Goal: Task Accomplishment & Management: Complete application form

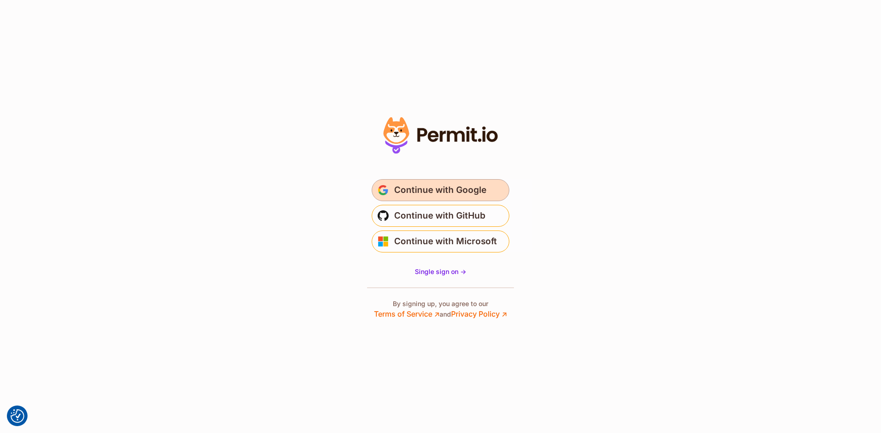
click at [480, 196] on span "Continue with Google" at bounding box center [440, 190] width 92 height 15
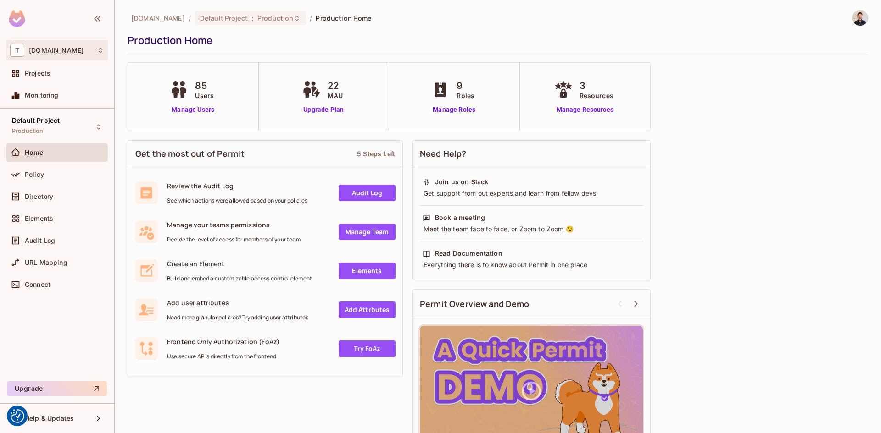
click at [89, 47] on div "T thermosphr.com" at bounding box center [57, 50] width 94 height 13
click at [276, 19] on div at bounding box center [440, 216] width 881 height 433
click at [293, 20] on icon at bounding box center [296, 18] width 7 height 7
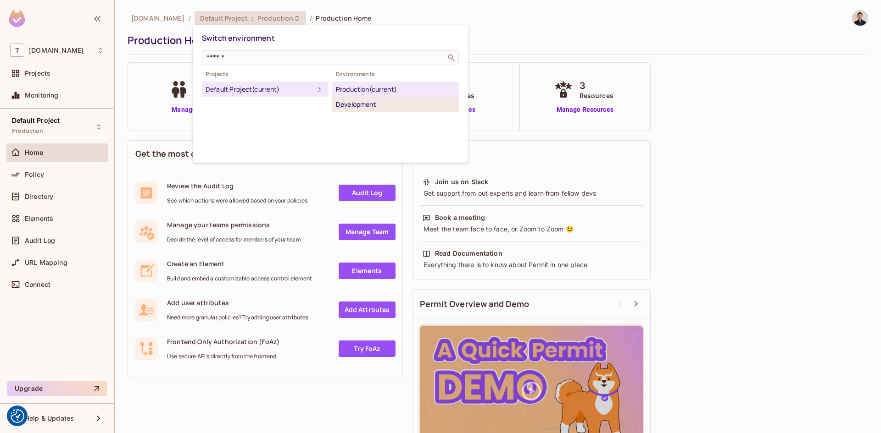
click at [379, 105] on div "Development" at bounding box center [395, 104] width 119 height 11
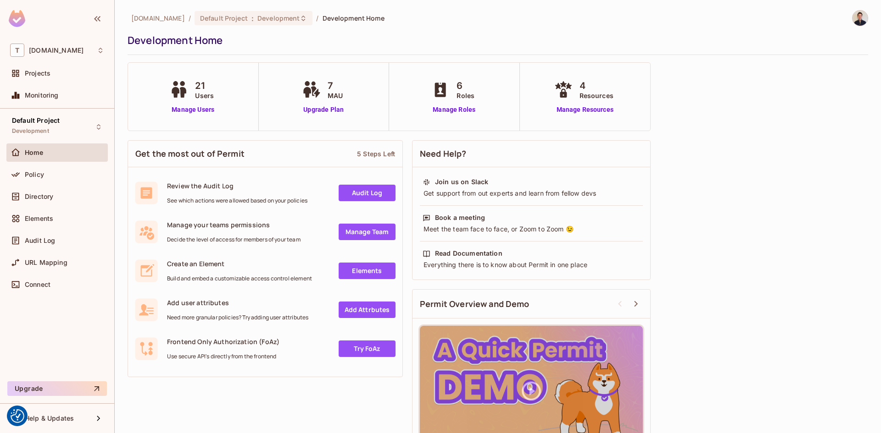
click at [188, 115] on div "21 Users Manage Users" at bounding box center [193, 97] width 131 height 68
click at [196, 111] on link "Manage Users" at bounding box center [192, 110] width 51 height 10
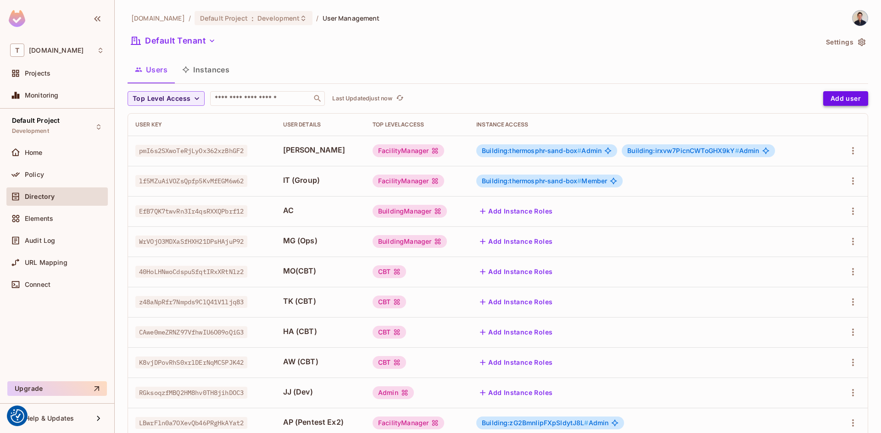
click at [851, 98] on button "Add user" at bounding box center [845, 98] width 45 height 15
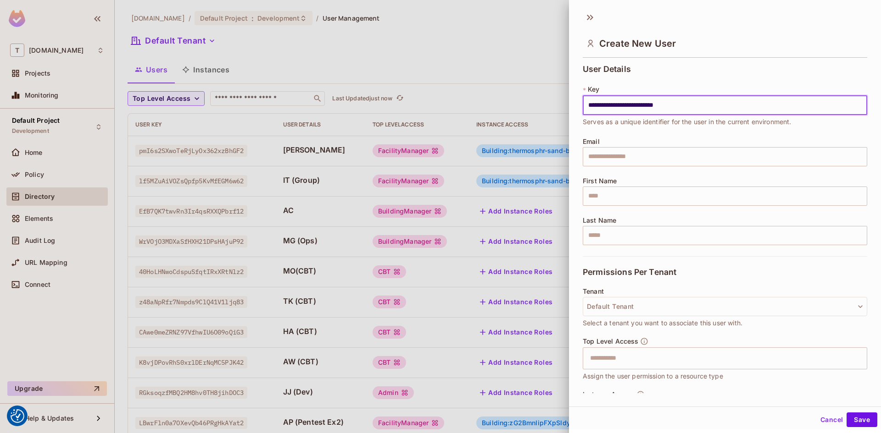
type input "**********"
click at [648, 168] on div "**********" at bounding box center [724, 161] width 284 height 192
click at [653, 161] on input "text" at bounding box center [724, 156] width 284 height 19
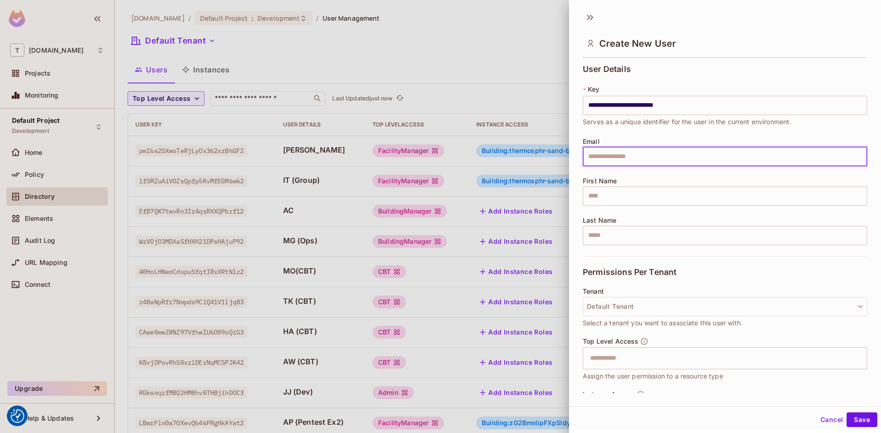
click at [608, 185] on div "First Name ​" at bounding box center [724, 191] width 284 height 28
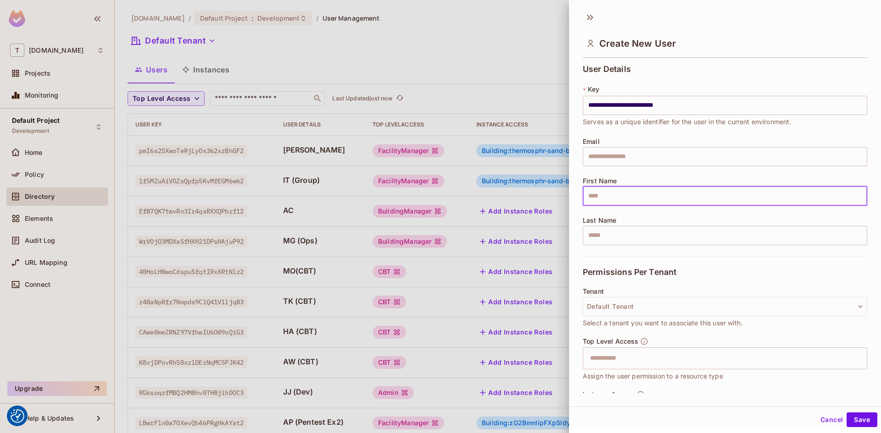
click at [611, 191] on input "text" at bounding box center [724, 196] width 284 height 19
type input "*"
type input "**********"
click at [288, 114] on div at bounding box center [440, 216] width 881 height 433
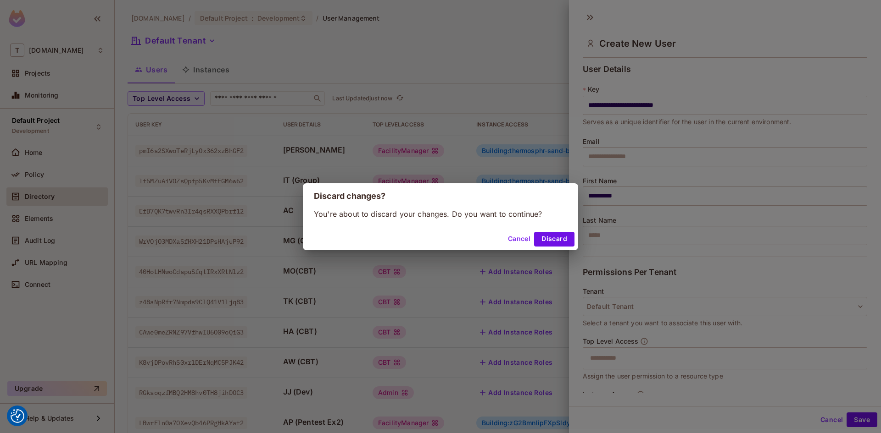
click at [268, 98] on div "Discard changes? You're about to discard your changes. Do you want to continue?…" at bounding box center [440, 216] width 881 height 433
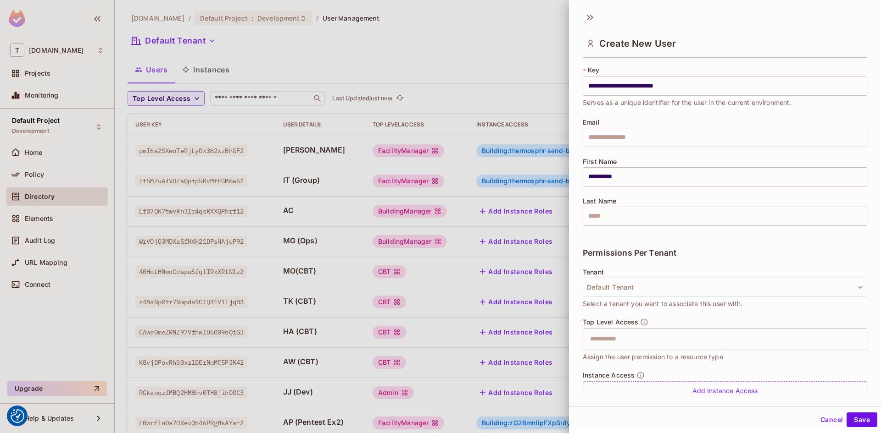
scroll to position [55, 0]
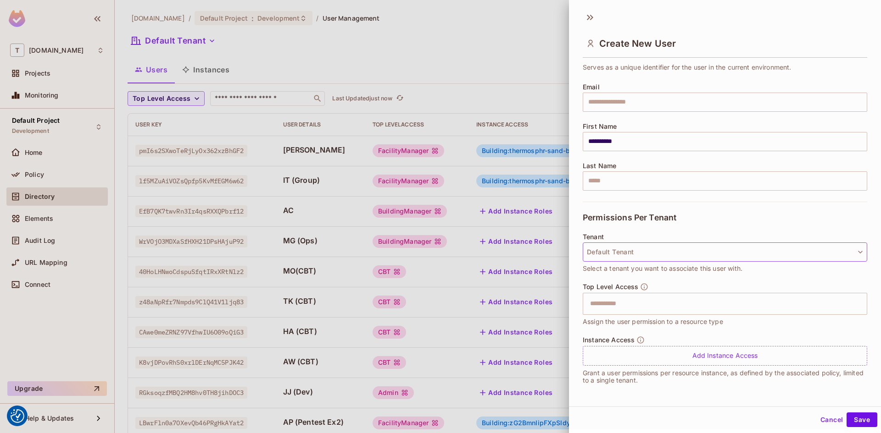
click at [709, 256] on button "Default Tenant" at bounding box center [724, 252] width 284 height 19
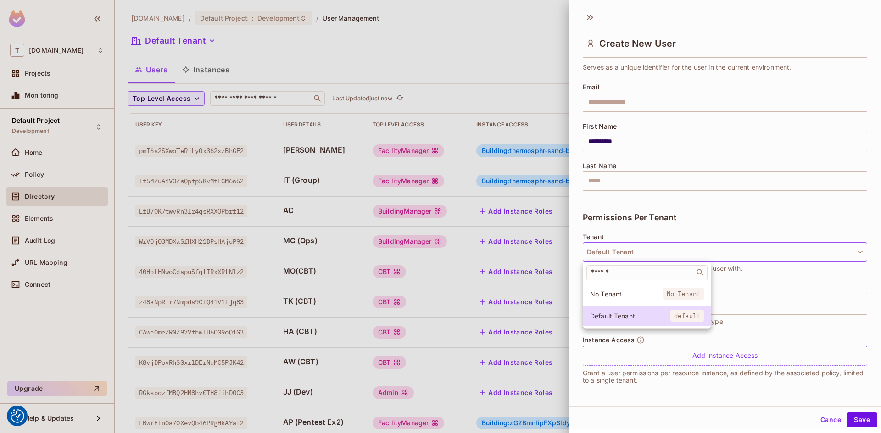
click at [681, 227] on div at bounding box center [440, 216] width 881 height 433
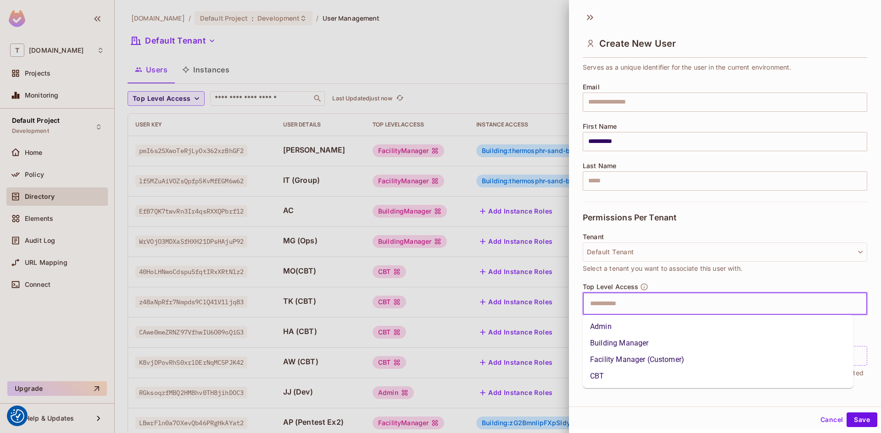
click at [713, 295] on input "text" at bounding box center [716, 304] width 265 height 18
click at [670, 340] on li "Building Manager" at bounding box center [717, 343] width 271 height 17
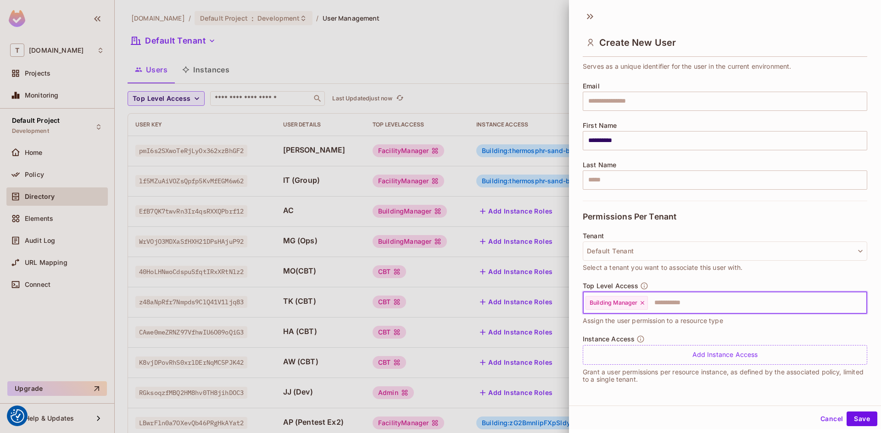
scroll to position [1, 0]
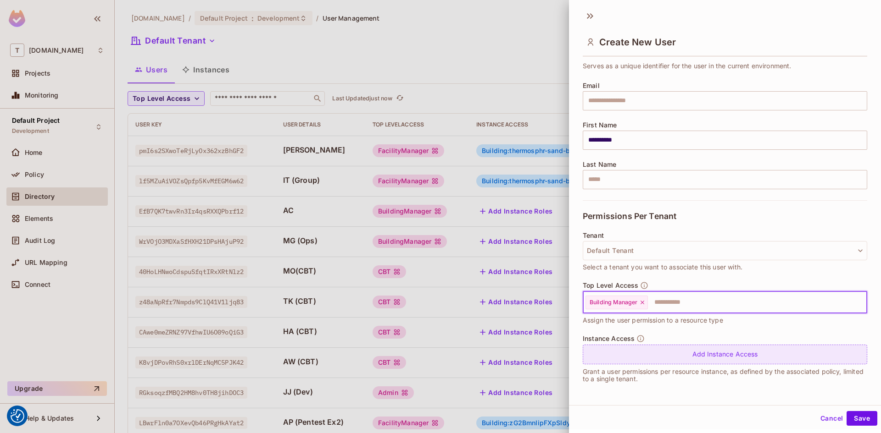
click at [660, 353] on div "Add Instance Access" at bounding box center [724, 355] width 284 height 20
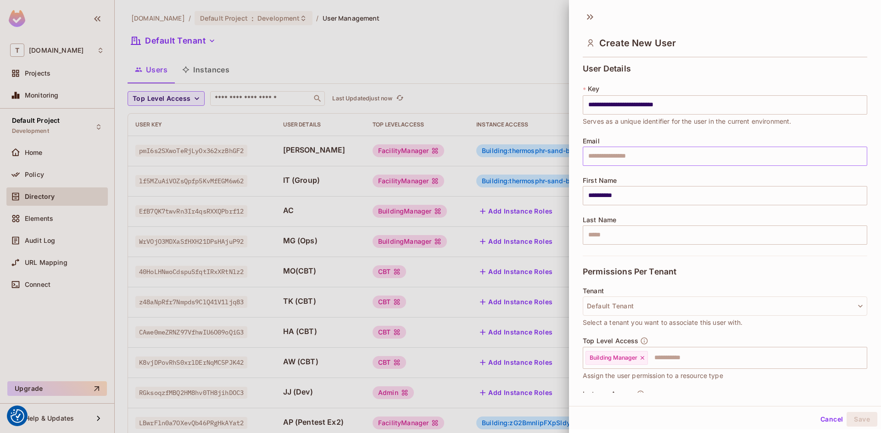
scroll to position [0, 0]
click at [646, 155] on input "text" at bounding box center [724, 156] width 284 height 19
click at [788, 105] on input "**********" at bounding box center [724, 105] width 284 height 19
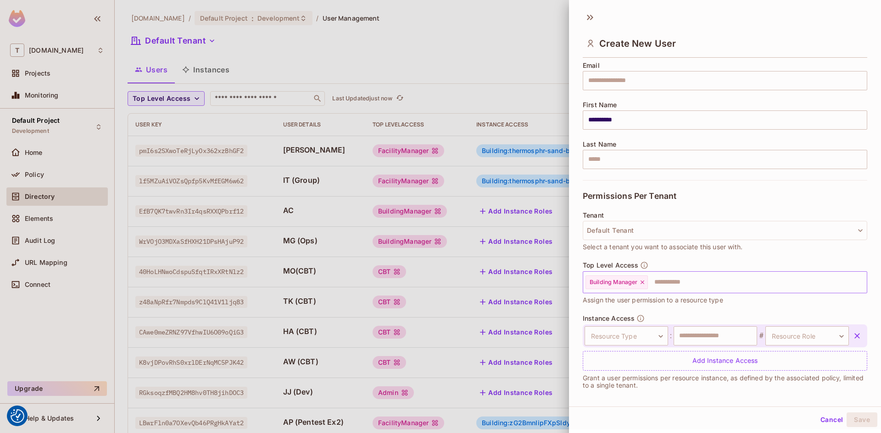
scroll to position [81, 0]
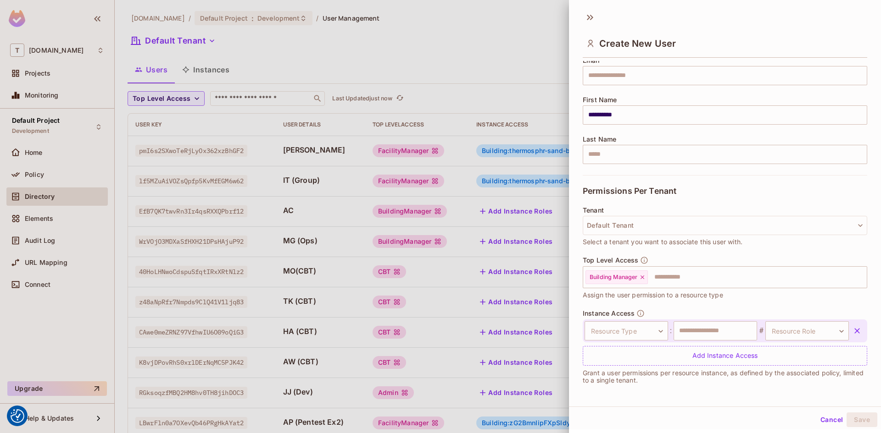
click at [854, 329] on icon "button" at bounding box center [857, 331] width 6 height 6
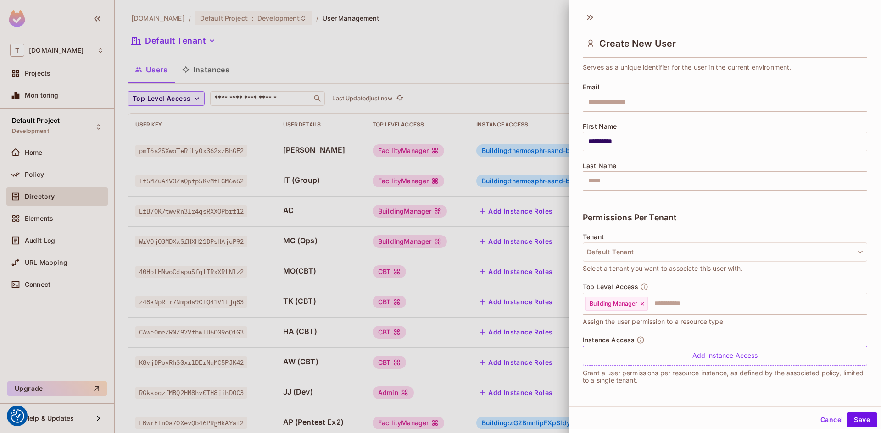
scroll to position [55, 0]
click at [860, 421] on button "Save" at bounding box center [861, 420] width 31 height 15
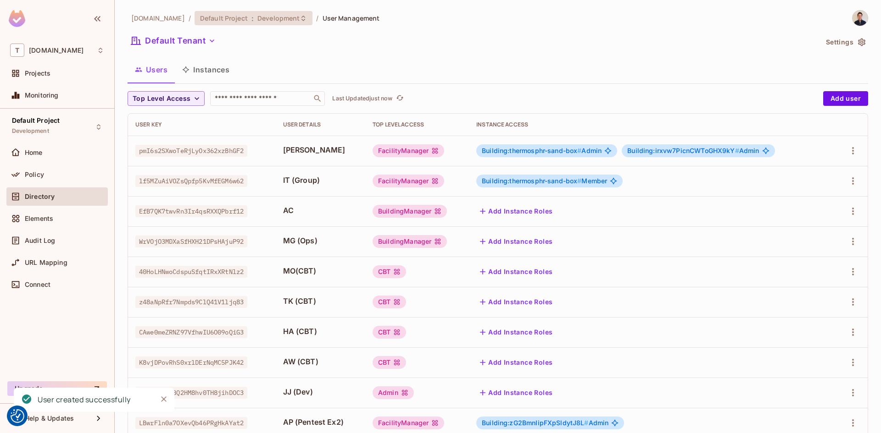
click at [285, 13] on div "Default Project : Development" at bounding box center [253, 18] width 118 height 14
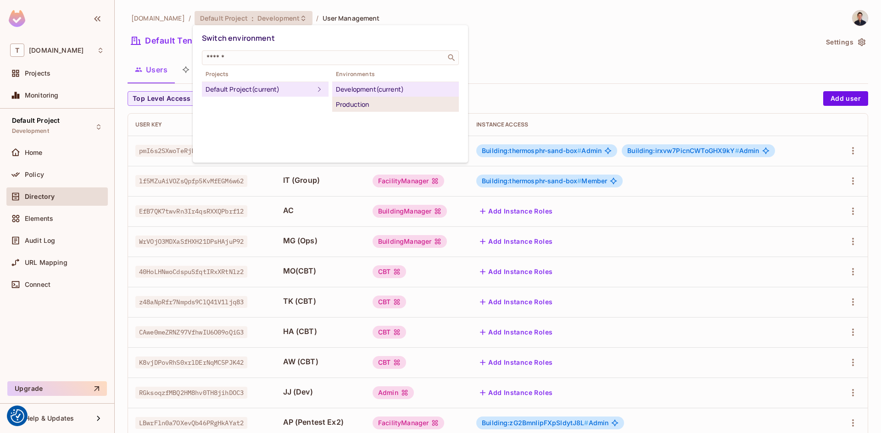
click at [361, 106] on div "Production" at bounding box center [395, 104] width 119 height 11
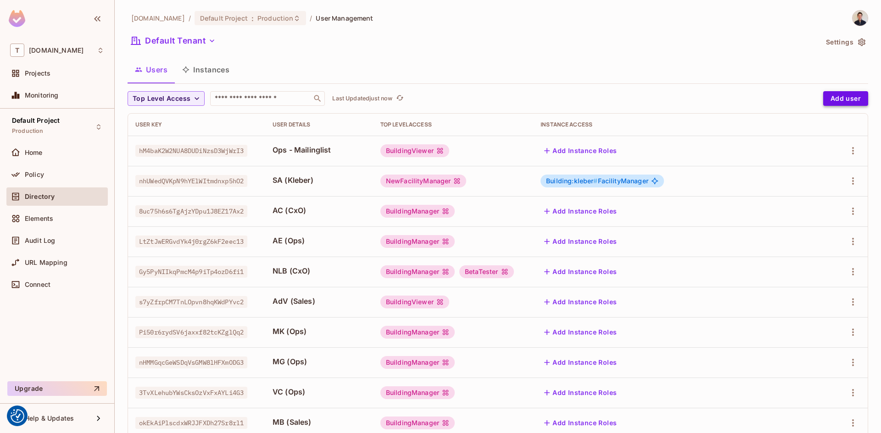
click at [830, 105] on button "Add user" at bounding box center [845, 98] width 45 height 15
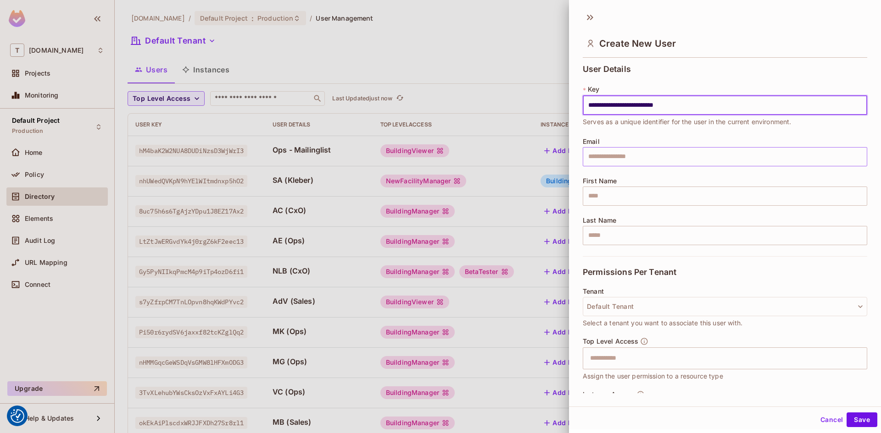
type input "**********"
click at [670, 161] on input "text" at bounding box center [724, 156] width 284 height 19
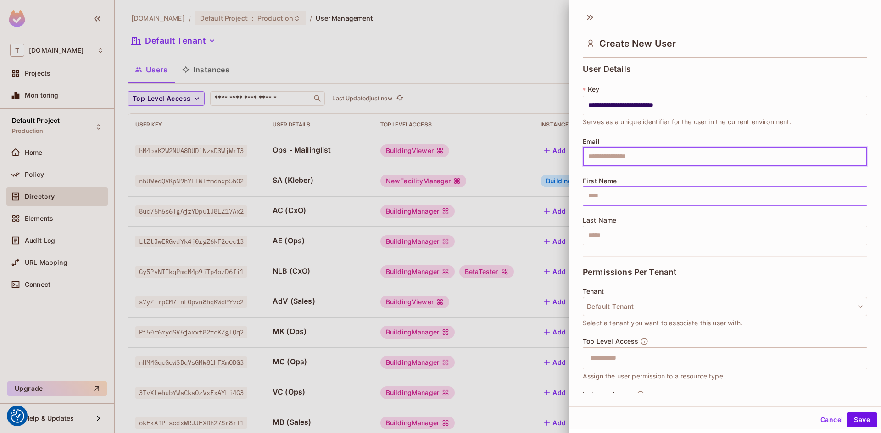
drag, startPoint x: 617, startPoint y: 188, endPoint x: 614, endPoint y: 194, distance: 6.6
click at [617, 188] on input "text" at bounding box center [724, 196] width 284 height 19
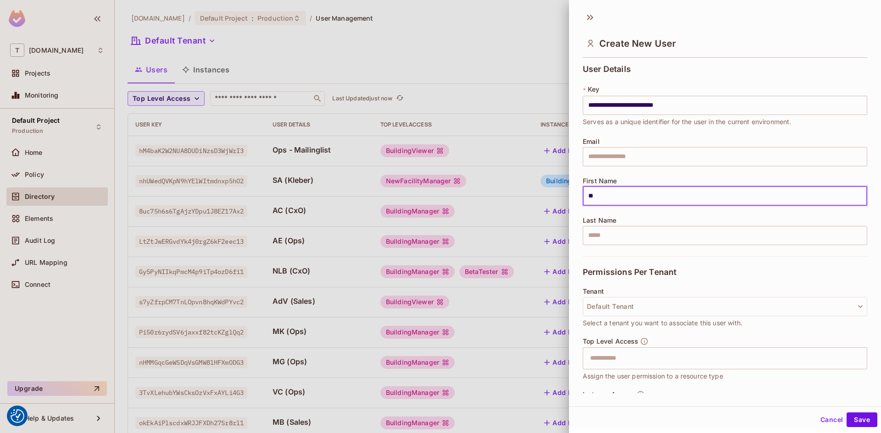
type input "**"
click at [742, 209] on div "**********" at bounding box center [724, 161] width 284 height 192
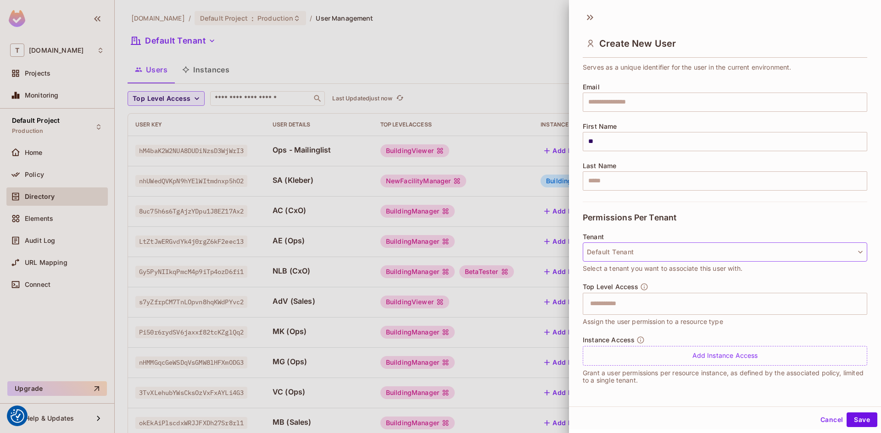
click at [691, 251] on button "Default Tenant" at bounding box center [724, 252] width 284 height 19
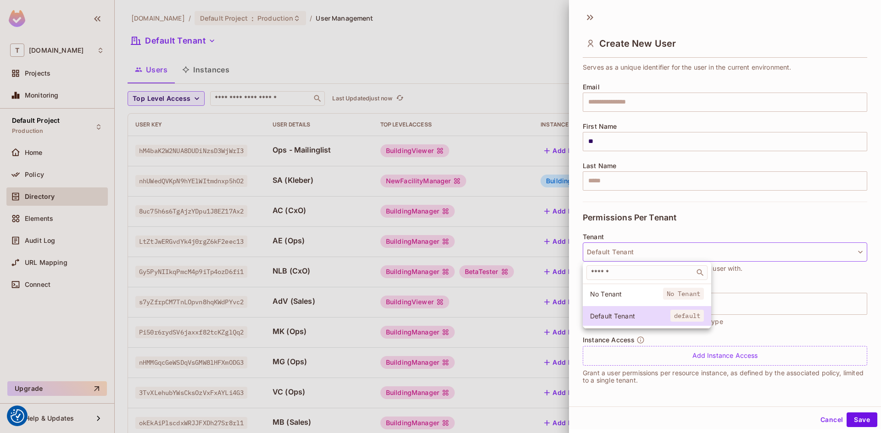
click at [725, 238] on div at bounding box center [440, 216] width 881 height 433
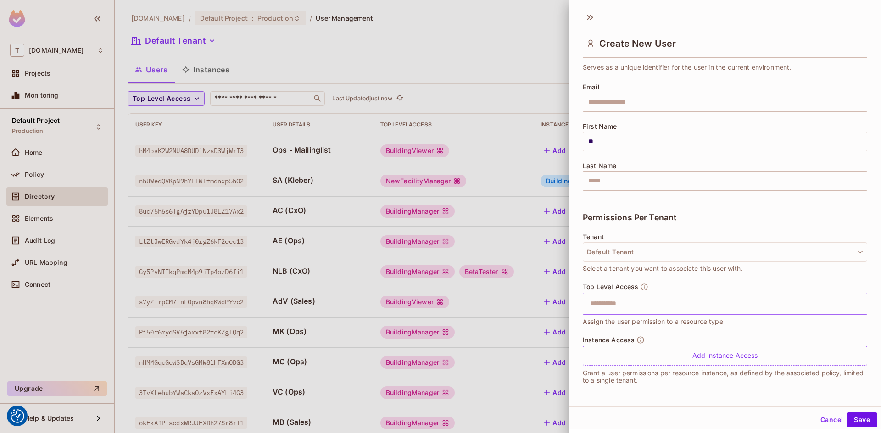
click at [754, 307] on input "text" at bounding box center [716, 304] width 265 height 18
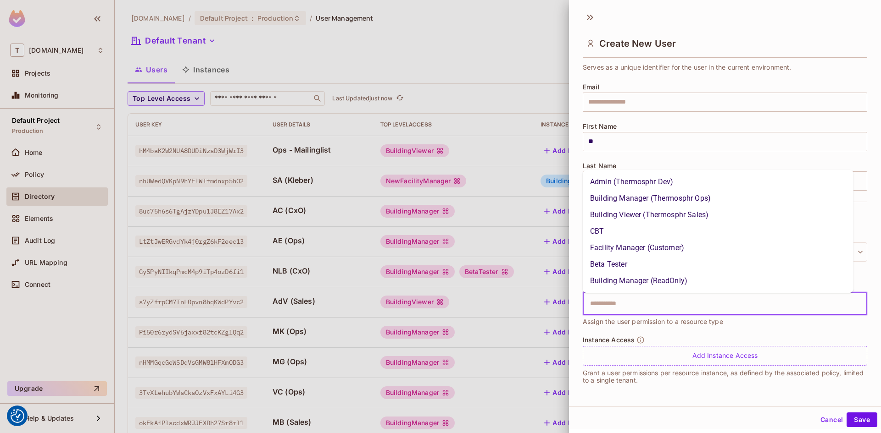
drag, startPoint x: 710, startPoint y: 211, endPoint x: 711, endPoint y: 217, distance: 6.9
click at [711, 217] on li "Building Viewer (Thermosphr Sales)" at bounding box center [717, 215] width 271 height 17
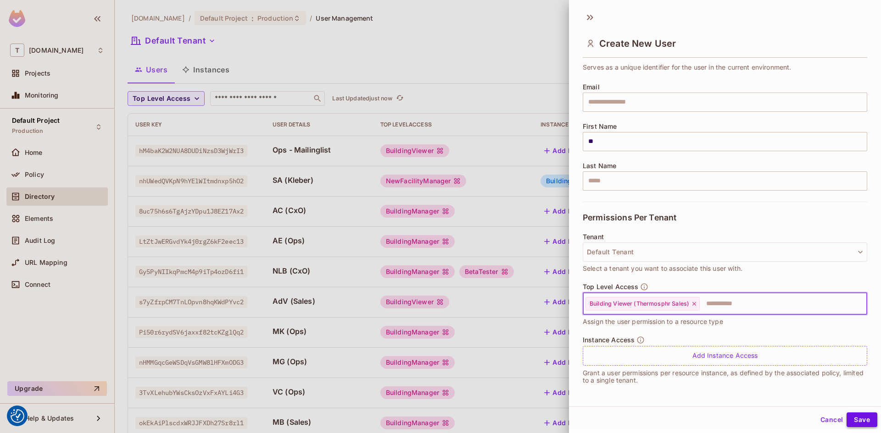
click at [866, 421] on button "Save" at bounding box center [861, 420] width 31 height 15
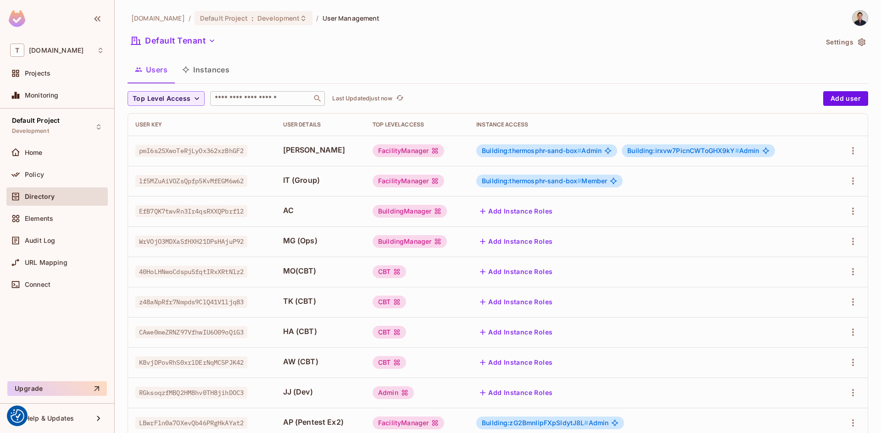
click at [254, 92] on div "​" at bounding box center [267, 98] width 115 height 15
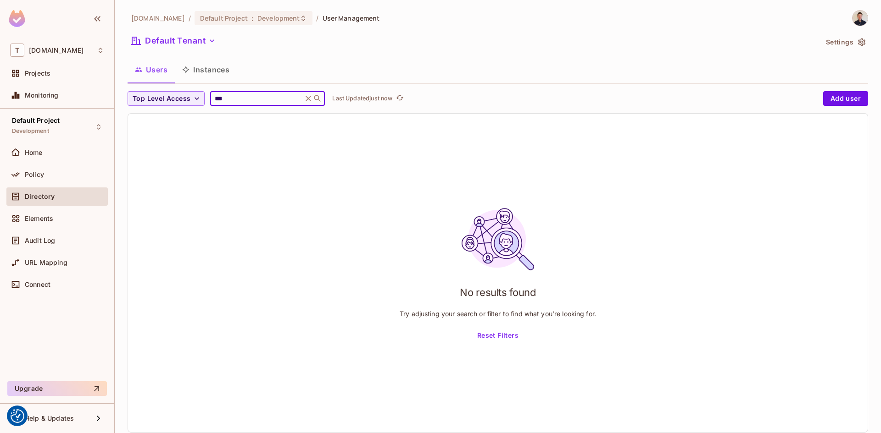
type input "***"
